Goal: Download file/media

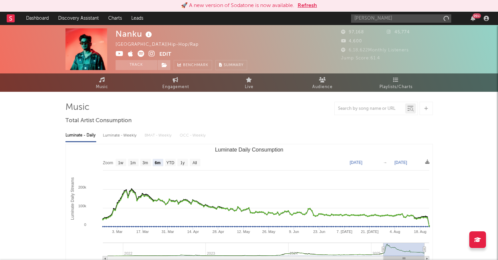
select select "6m"
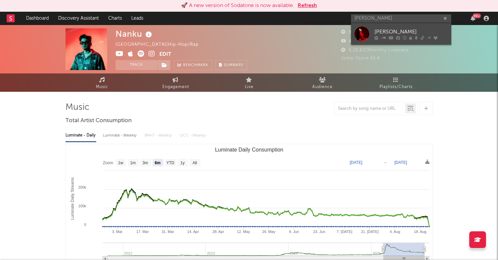
type input "[PERSON_NAME]"
click at [393, 30] on div "[PERSON_NAME]" at bounding box center [412, 32] width 74 height 8
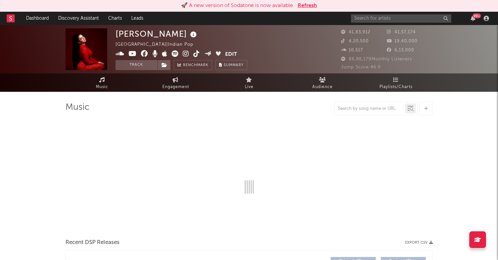
select select "6m"
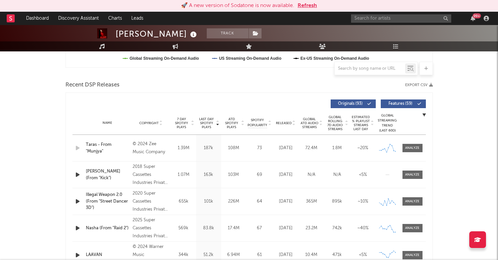
scroll to position [201, 0]
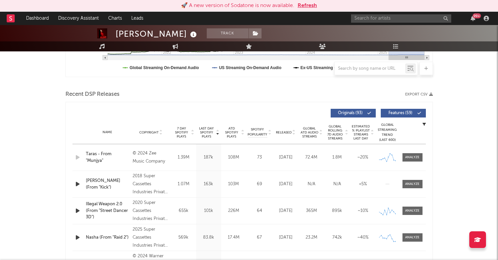
click at [413, 95] on button "Export CSV" at bounding box center [419, 95] width 28 height 4
